Goal: Find specific page/section: Find specific page/section

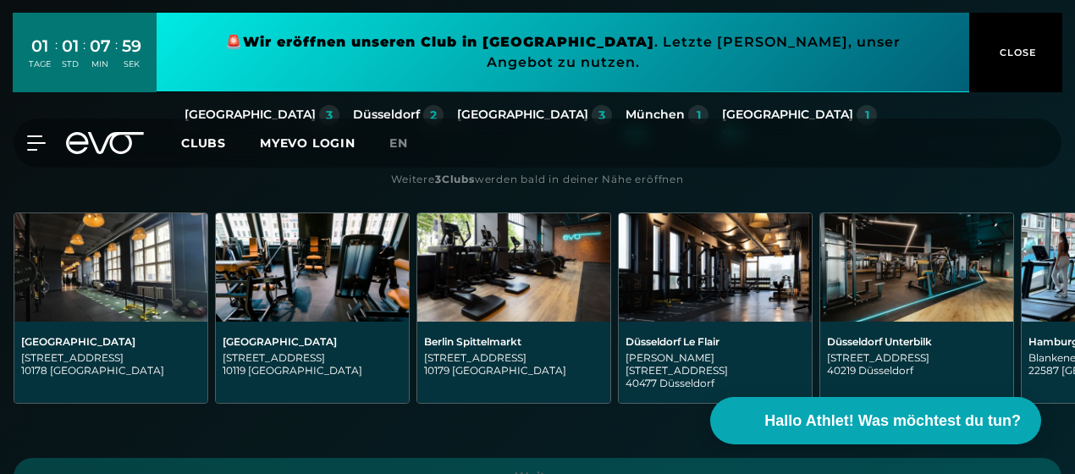
scroll to position [372, 0]
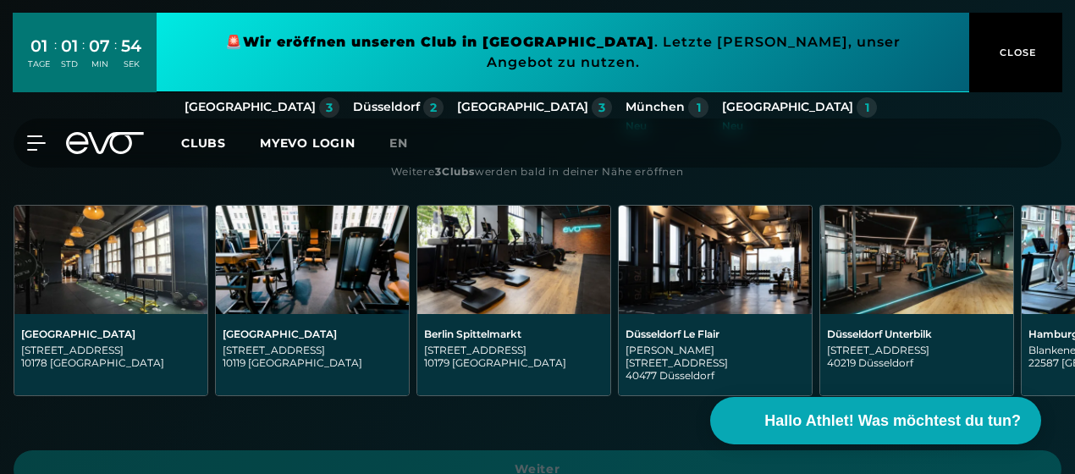
click at [530, 284] on img at bounding box center [513, 260] width 193 height 108
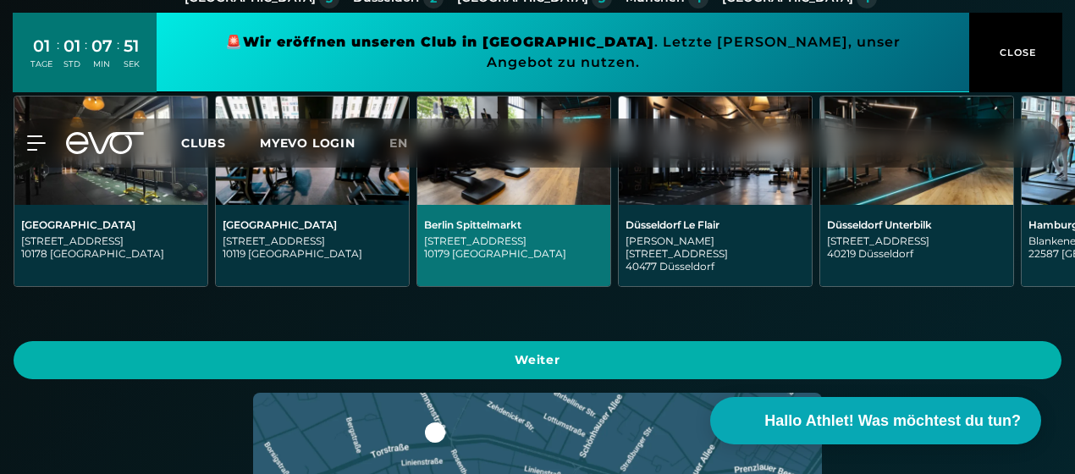
scroll to position [482, 0]
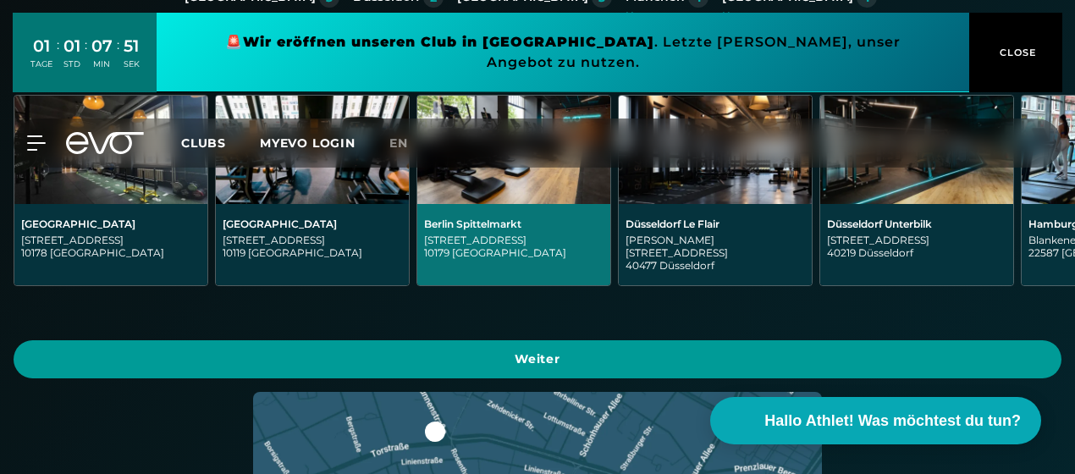
click at [541, 350] on span "Weiter" at bounding box center [537, 359] width 1007 height 18
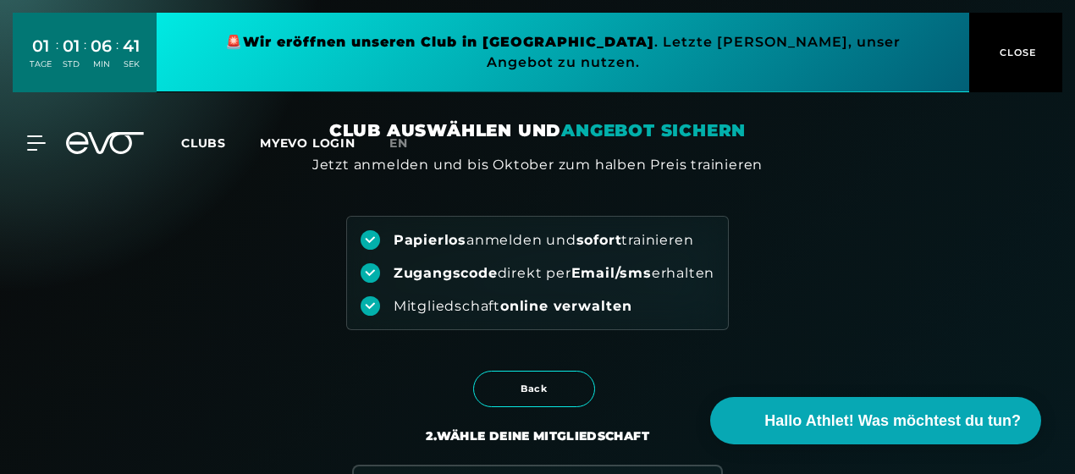
scroll to position [0, 0]
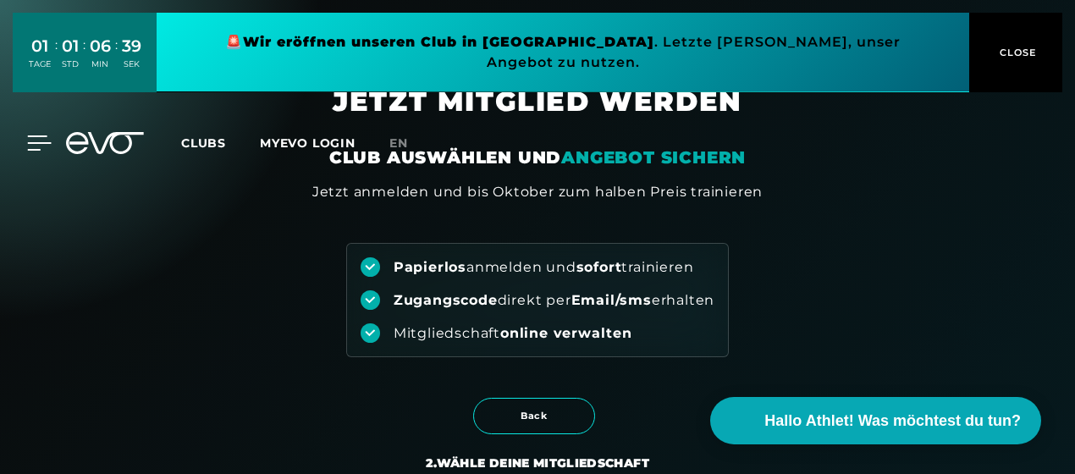
click at [37, 135] on icon at bounding box center [39, 142] width 25 height 15
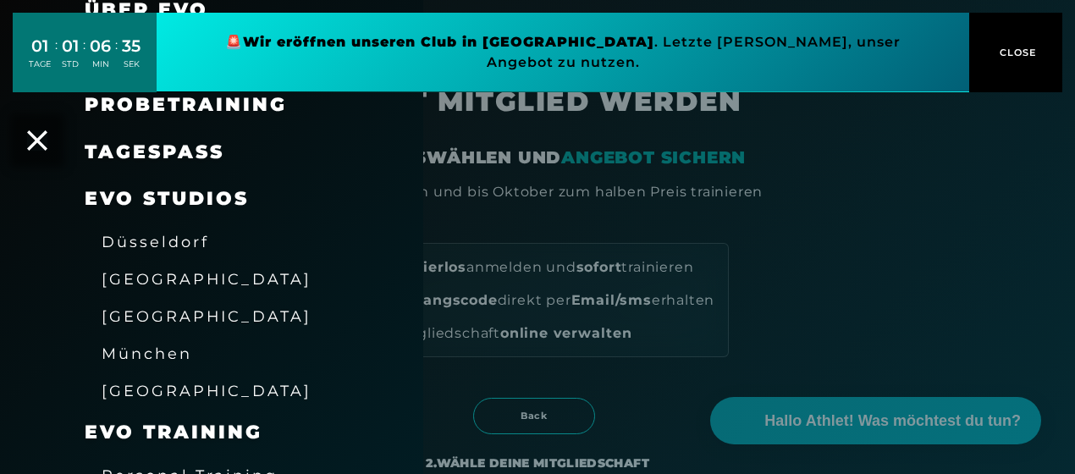
scroll to position [147, 0]
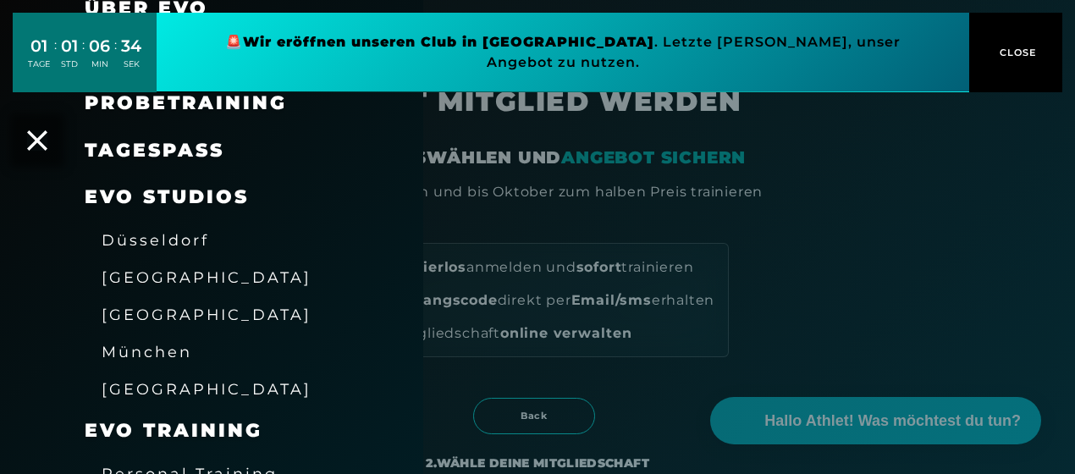
click at [180, 350] on span "München" at bounding box center [147, 352] width 91 height 18
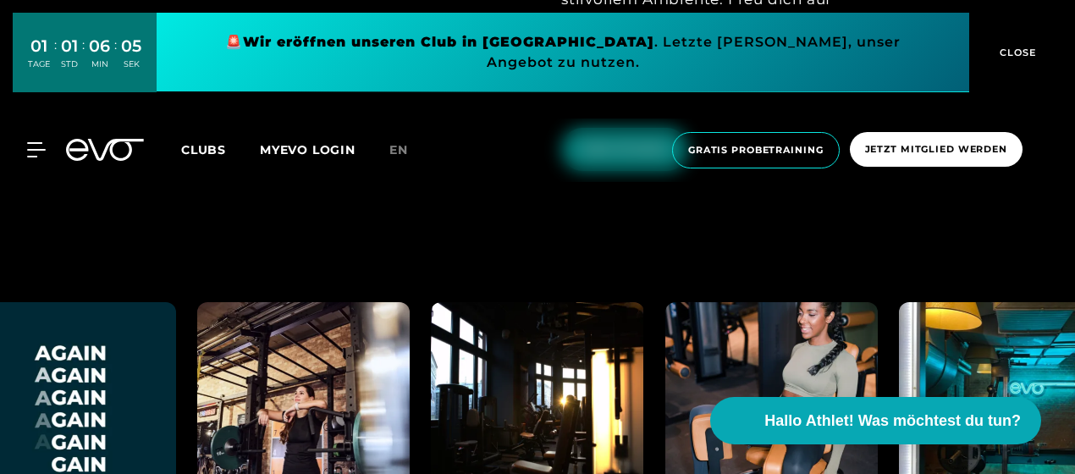
scroll to position [2533, 0]
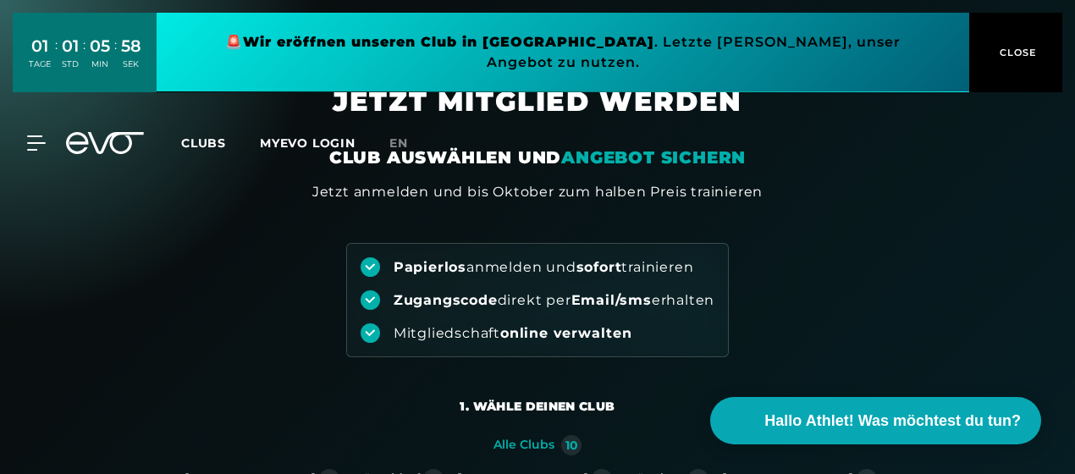
click at [204, 135] on span "Clubs" at bounding box center [203, 142] width 45 height 15
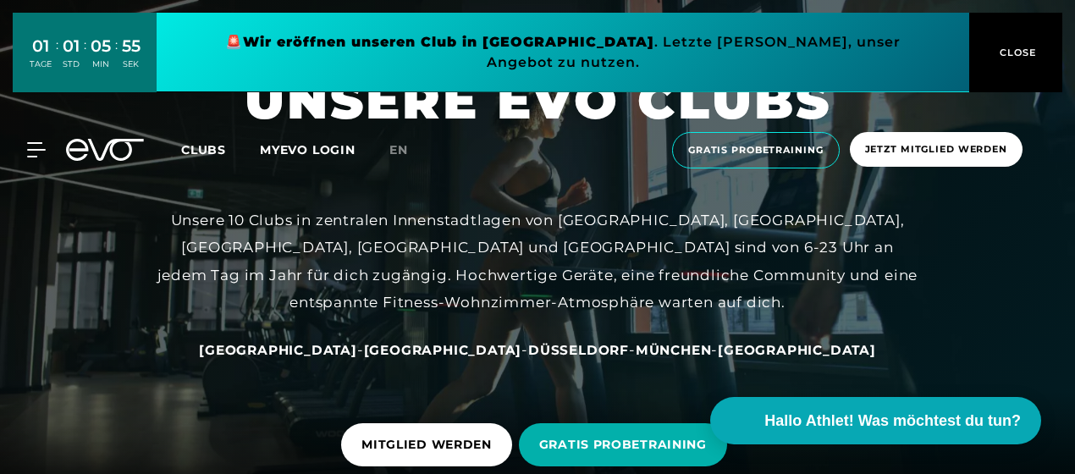
click at [636, 349] on span "München" at bounding box center [674, 350] width 76 height 16
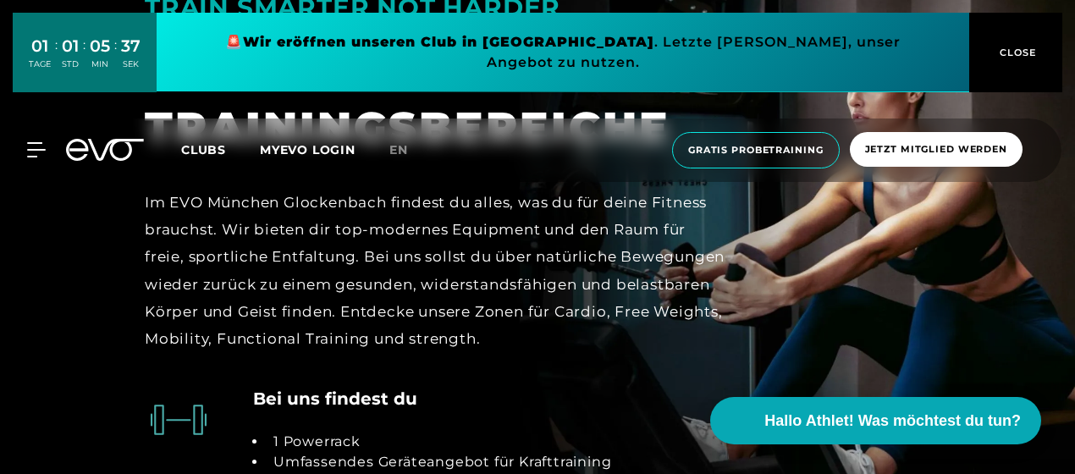
scroll to position [3318, 0]
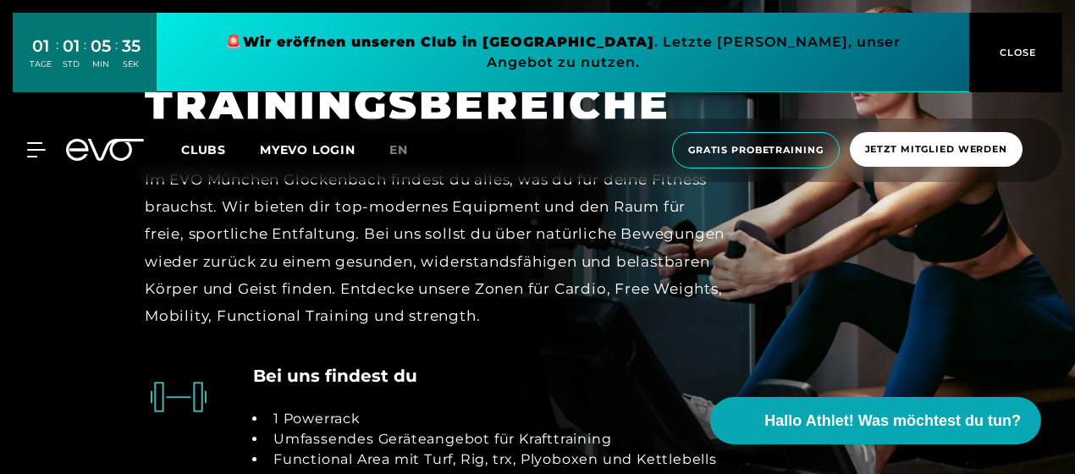
click at [99, 139] on icon at bounding box center [105, 150] width 78 height 22
